Goal: Navigation & Orientation: Find specific page/section

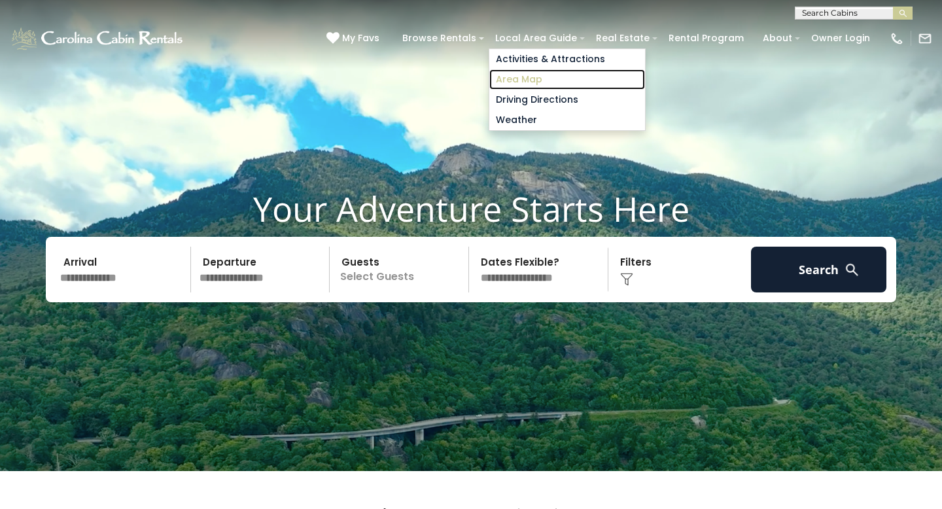
click at [541, 75] on link "Area Map" at bounding box center [567, 79] width 156 height 20
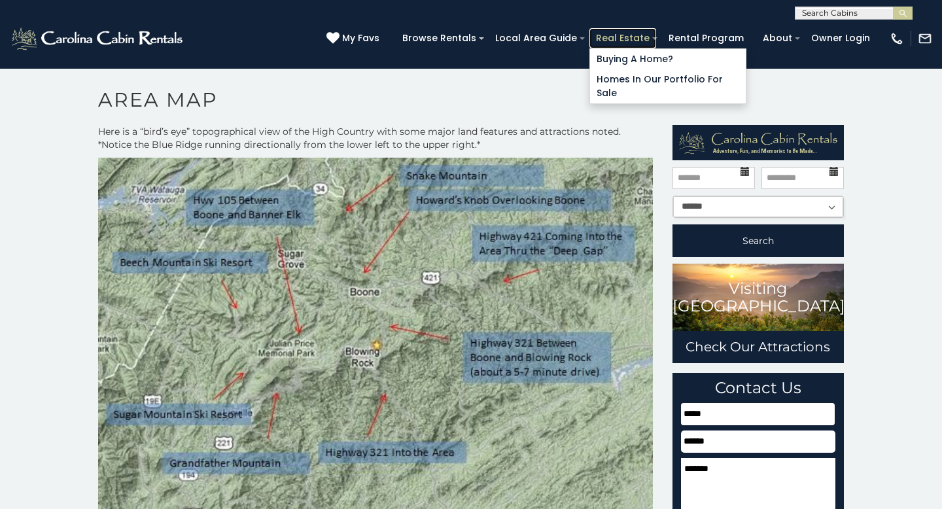
click at [634, 31] on link "Real Estate" at bounding box center [622, 38] width 67 height 20
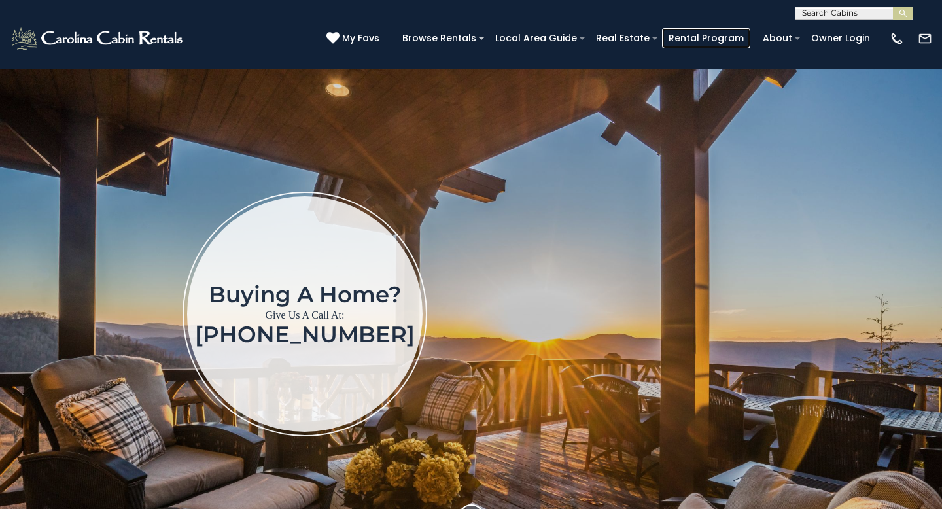
click at [697, 39] on link "Rental Program" at bounding box center [706, 38] width 88 height 20
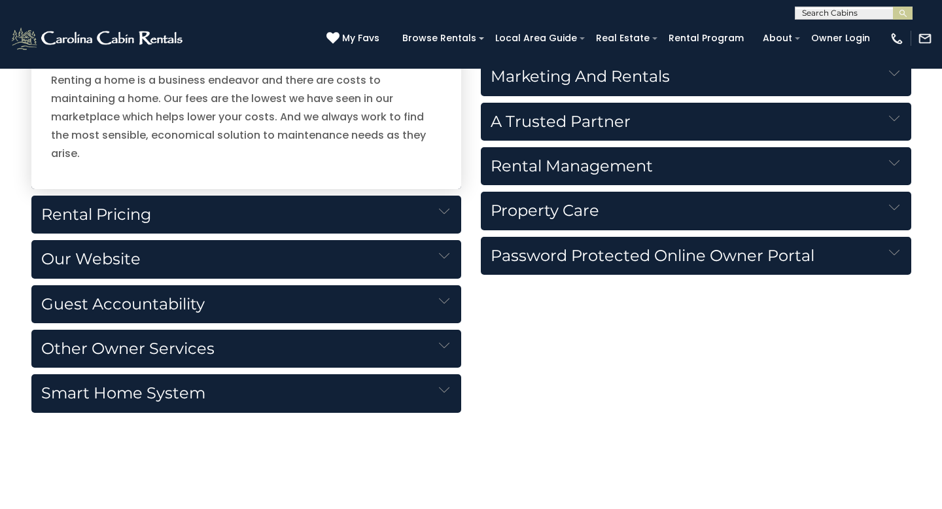
scroll to position [1522, 0]
